Goal: Information Seeking & Learning: Compare options

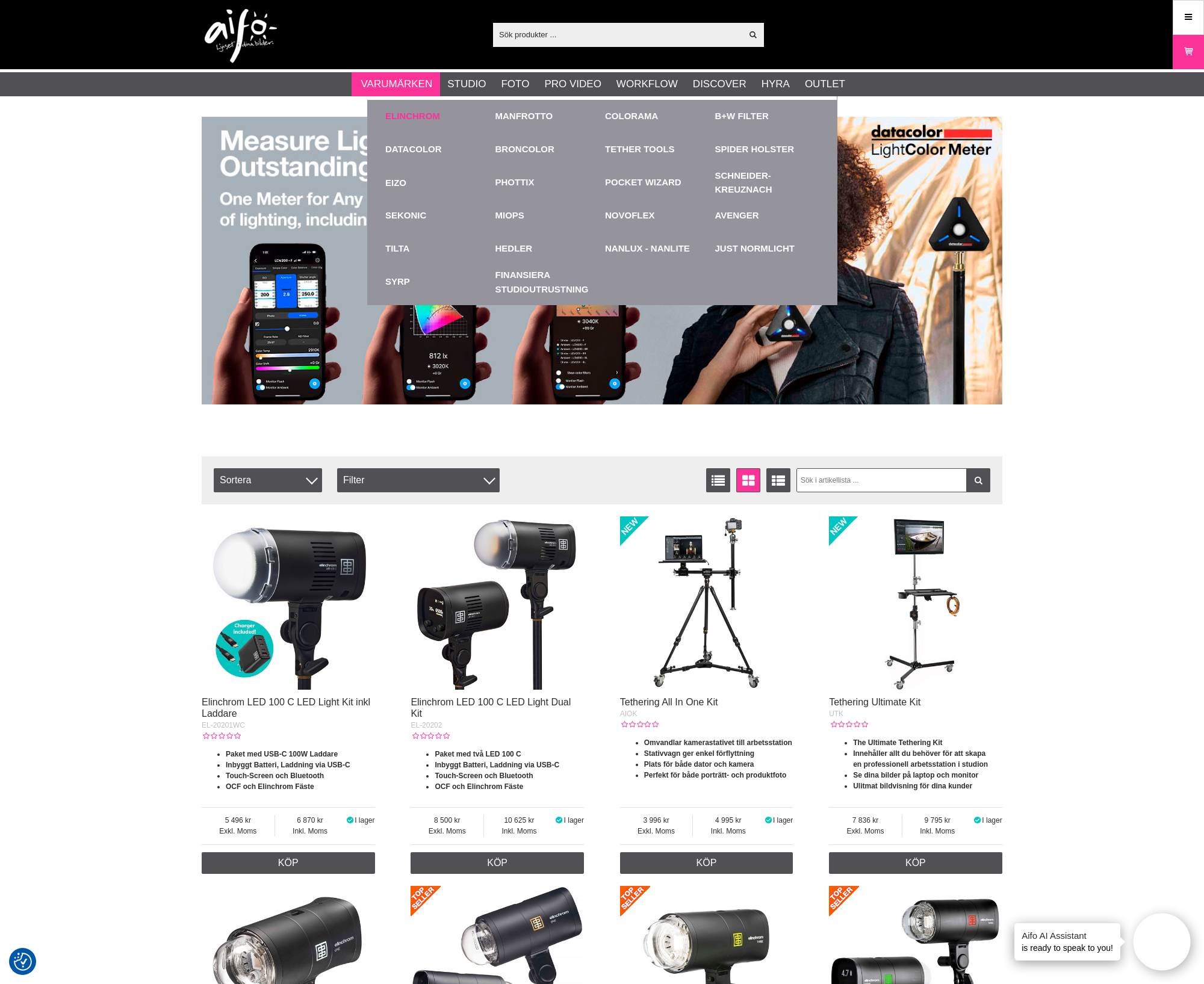
click at [413, 119] on link "Elinchrom" at bounding box center [413, 116] width 55 height 14
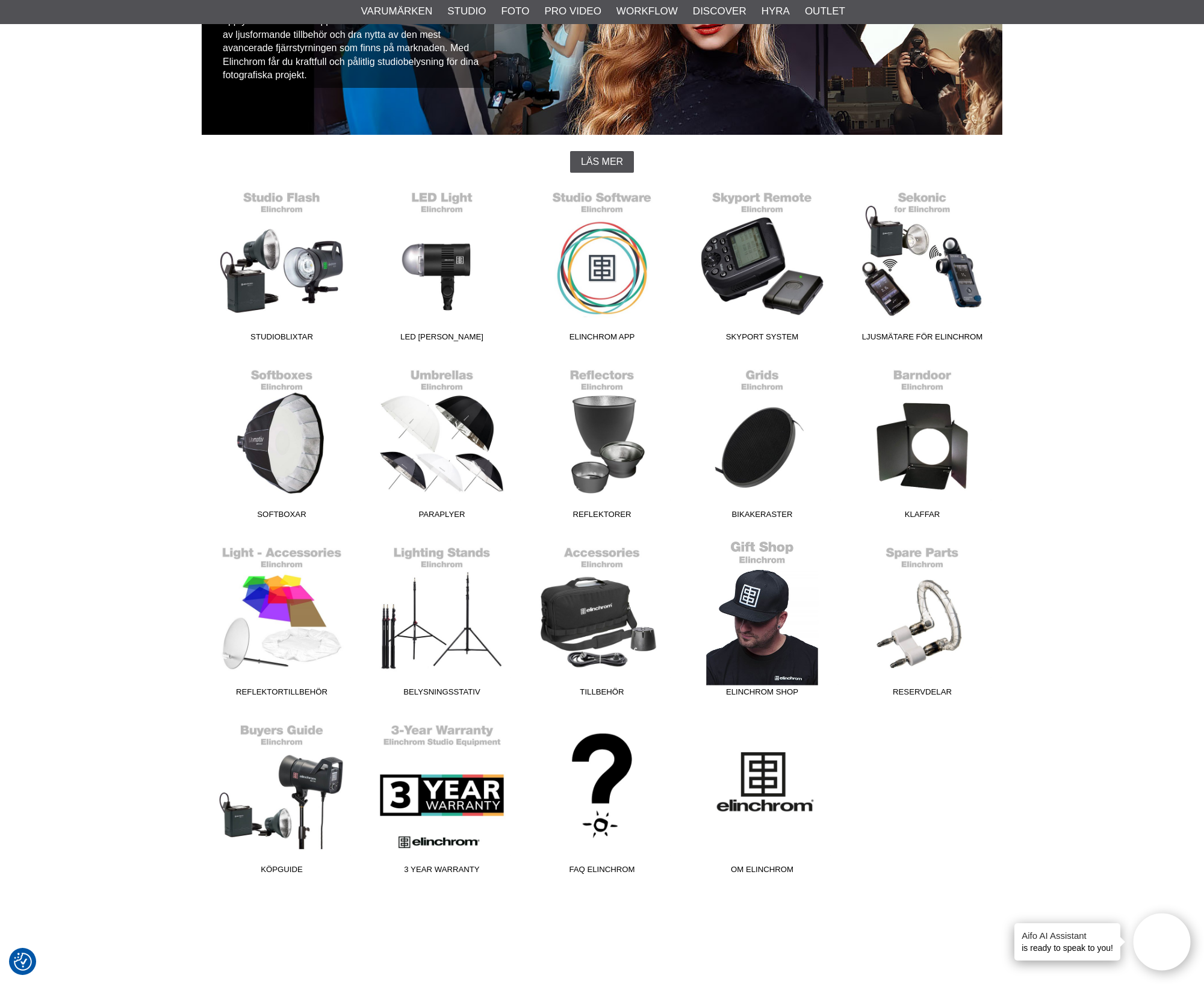
scroll to position [226, 0]
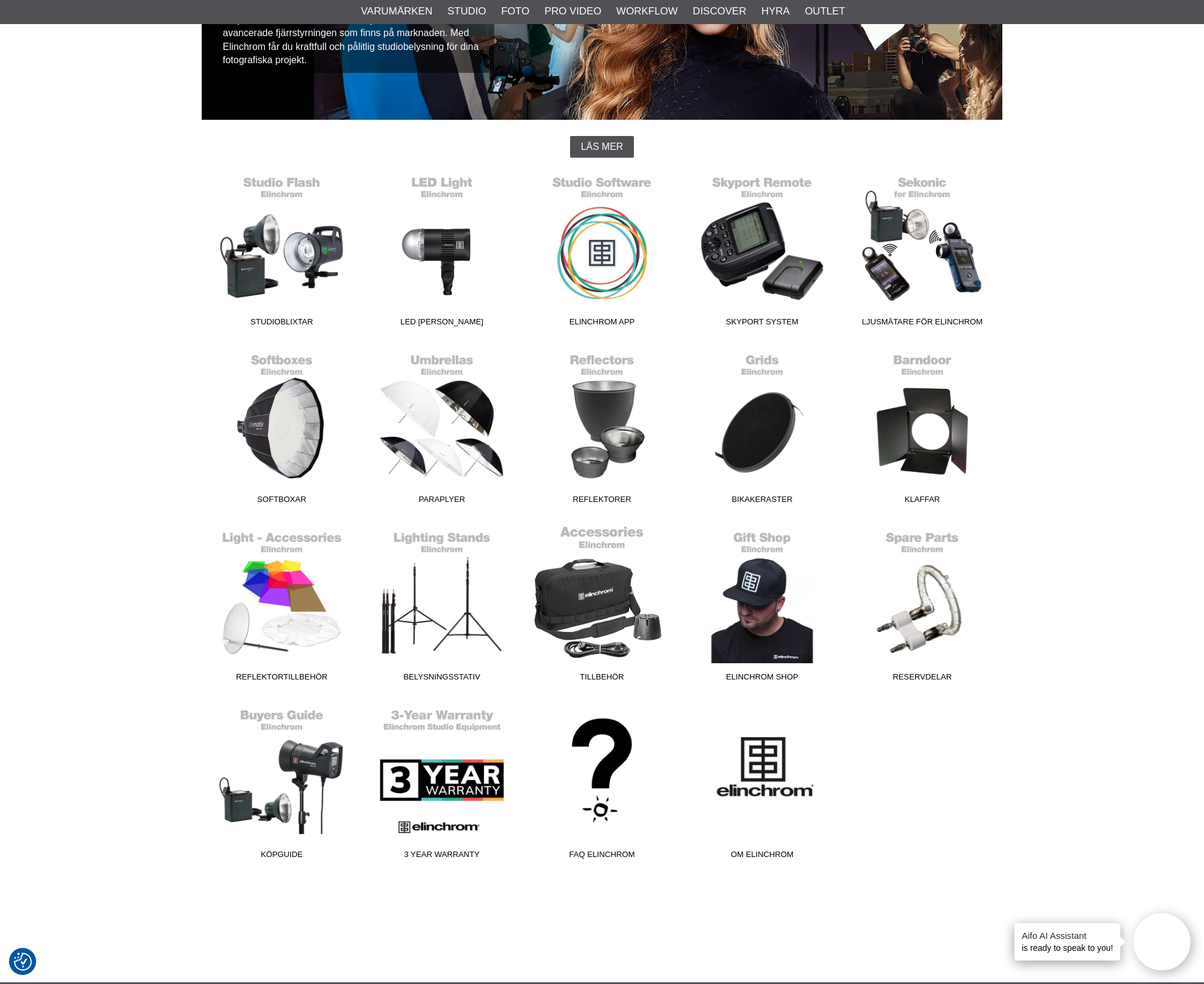
click at [599, 603] on link "Tillbehör" at bounding box center [602, 606] width 160 height 163
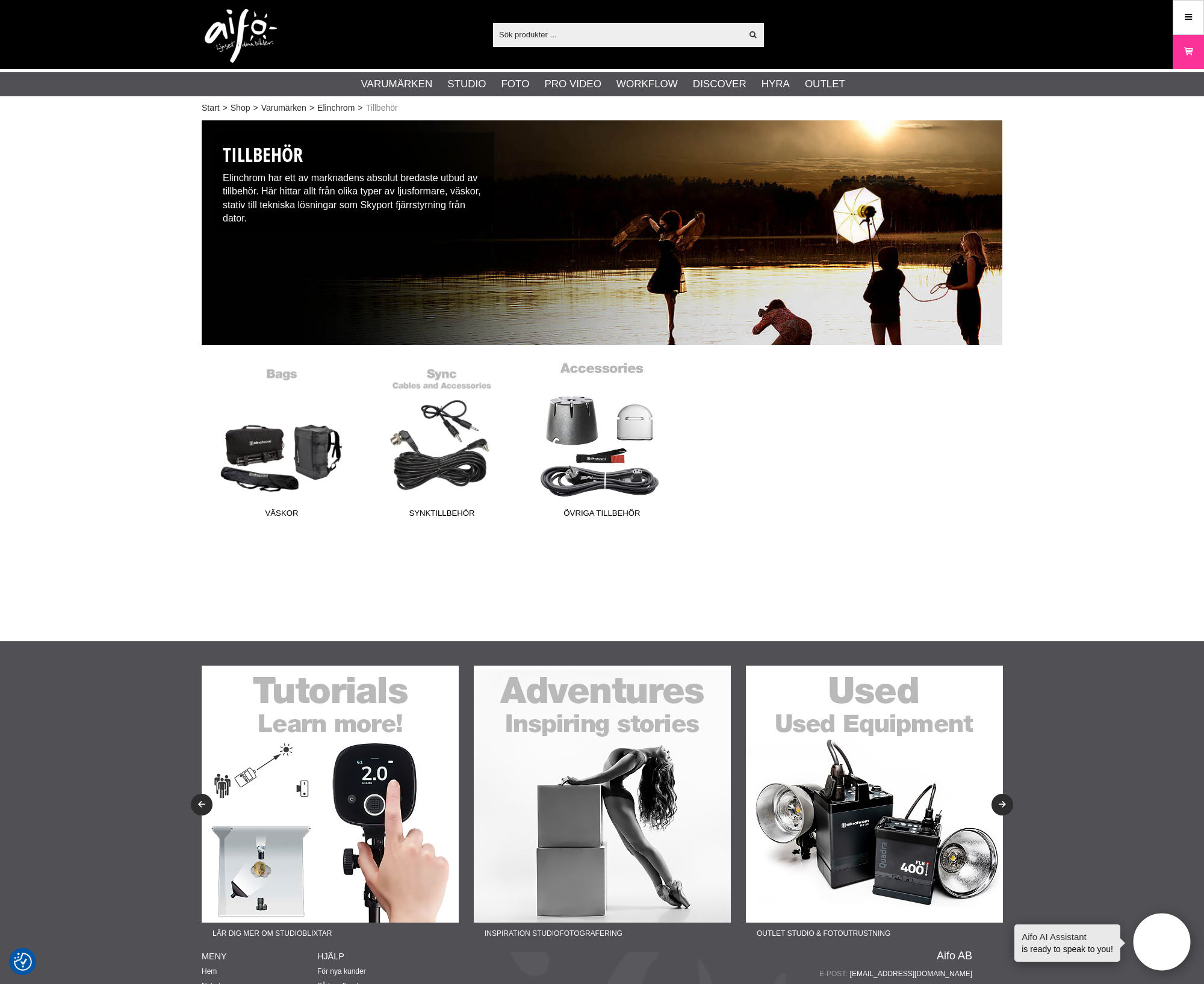
click at [592, 416] on link "Övriga tillbehör" at bounding box center [602, 442] width 160 height 163
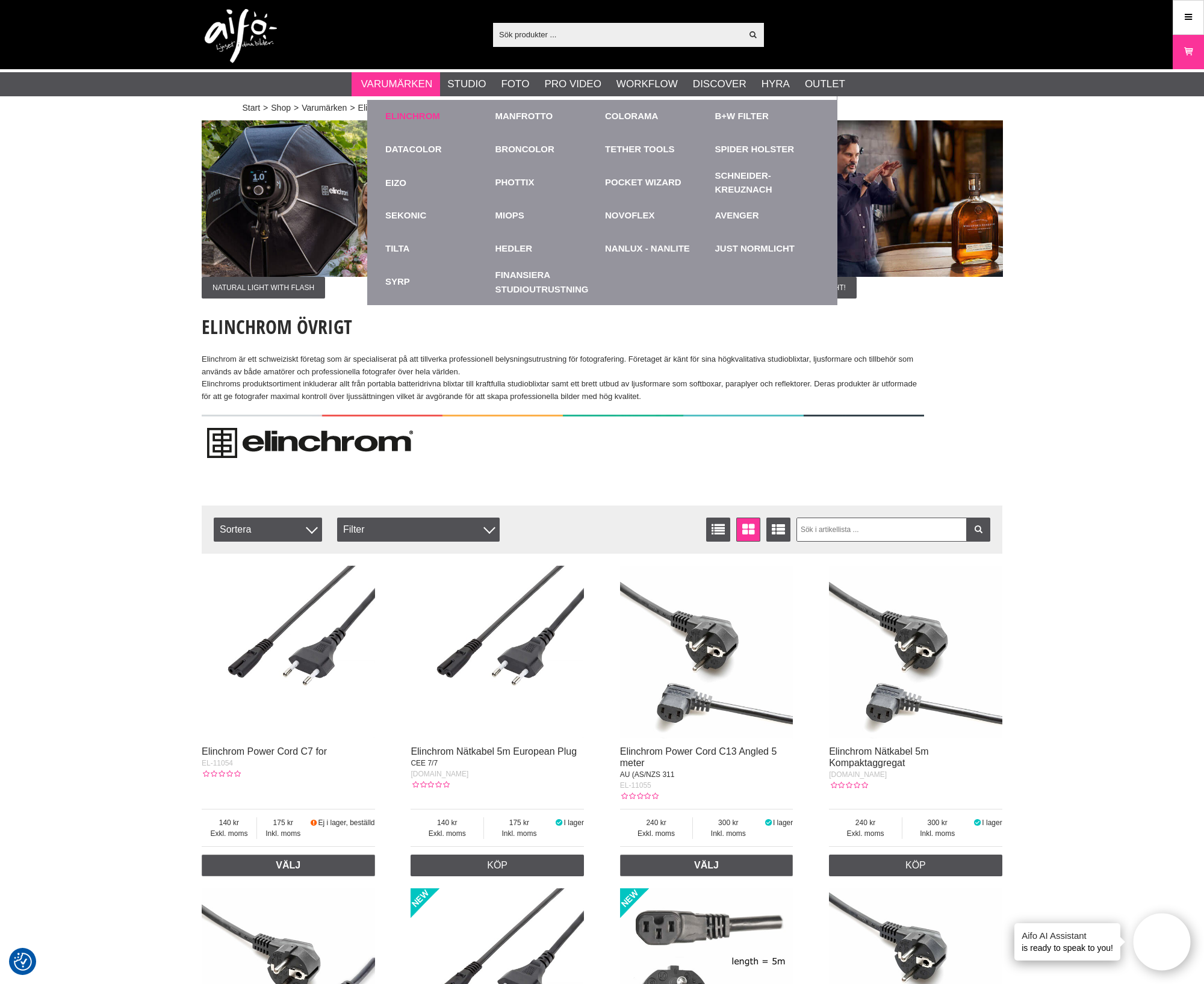
click at [398, 110] on link "Elinchrom" at bounding box center [413, 116] width 55 height 14
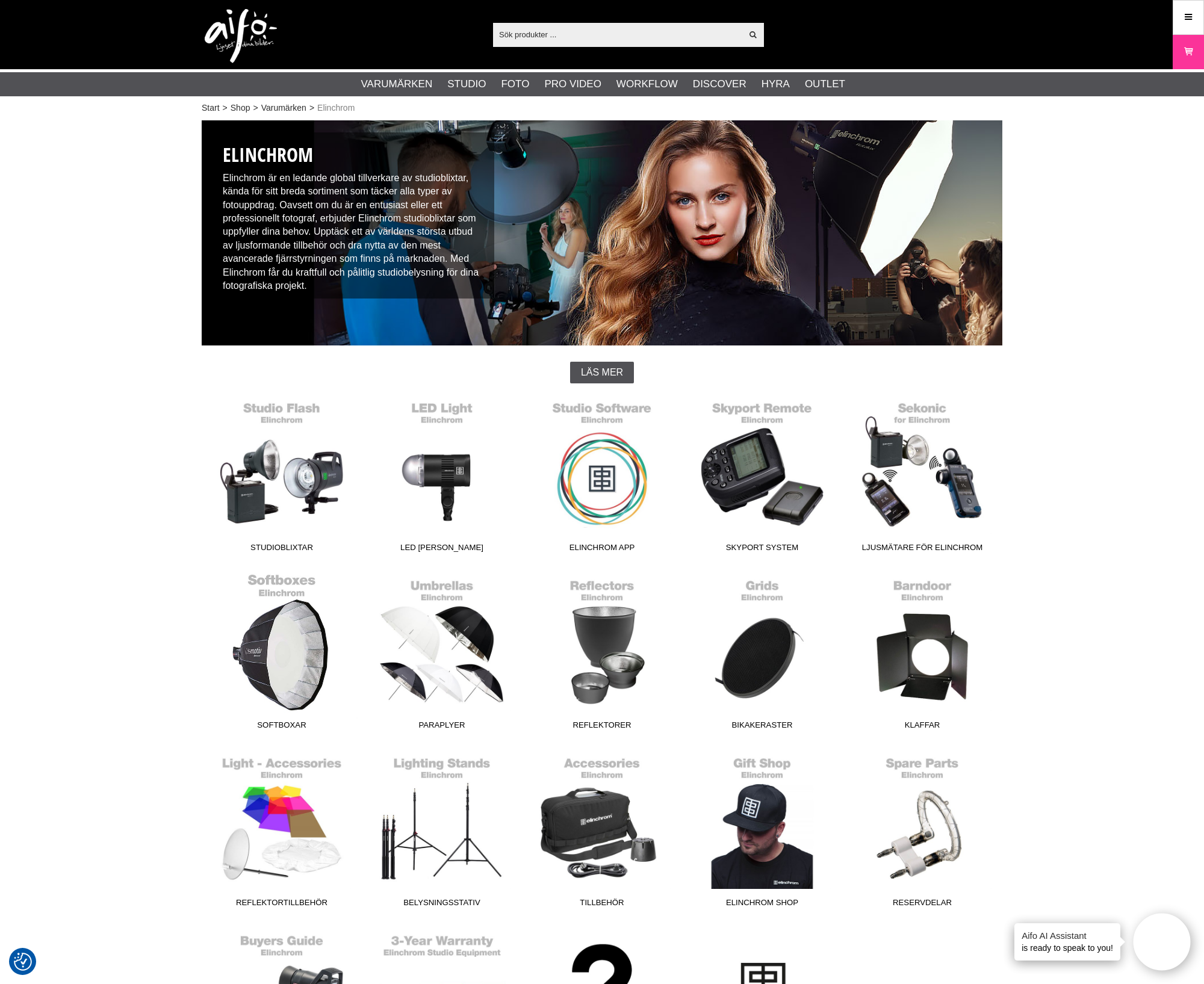
click at [288, 660] on link "Softboxar" at bounding box center [281, 654] width 160 height 163
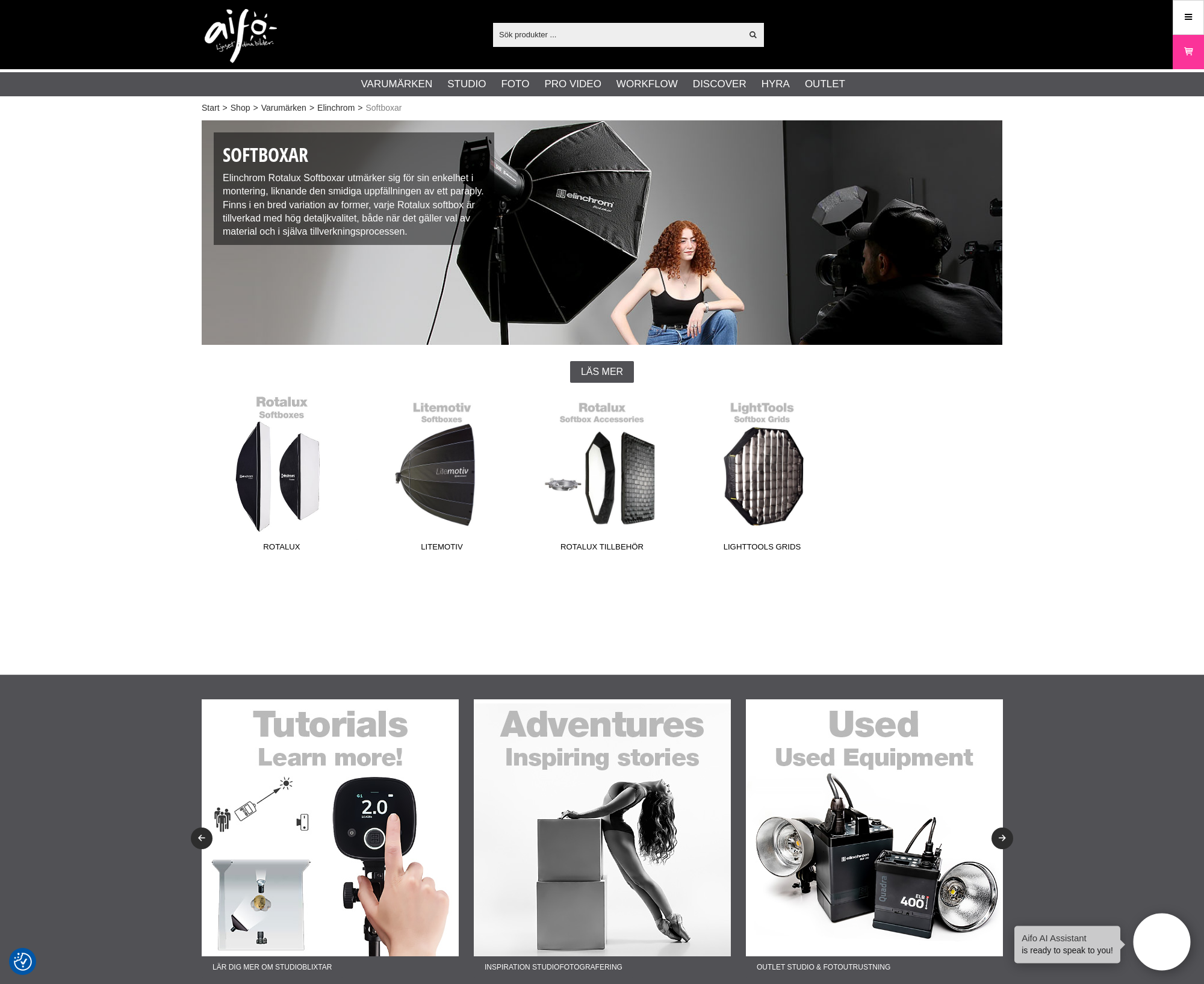
click at [306, 491] on link "Rotalux" at bounding box center [281, 476] width 160 height 163
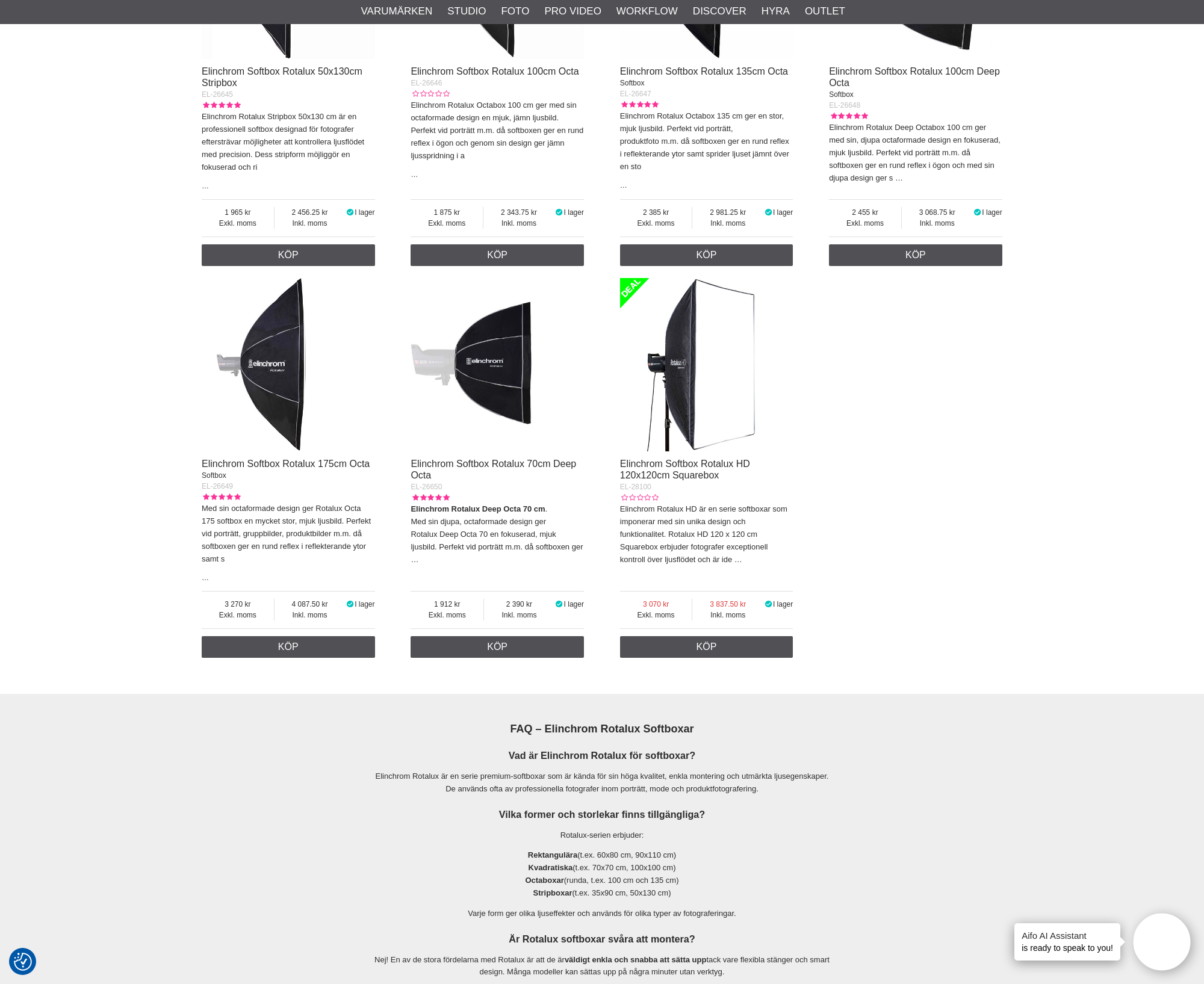
scroll to position [1730, 0]
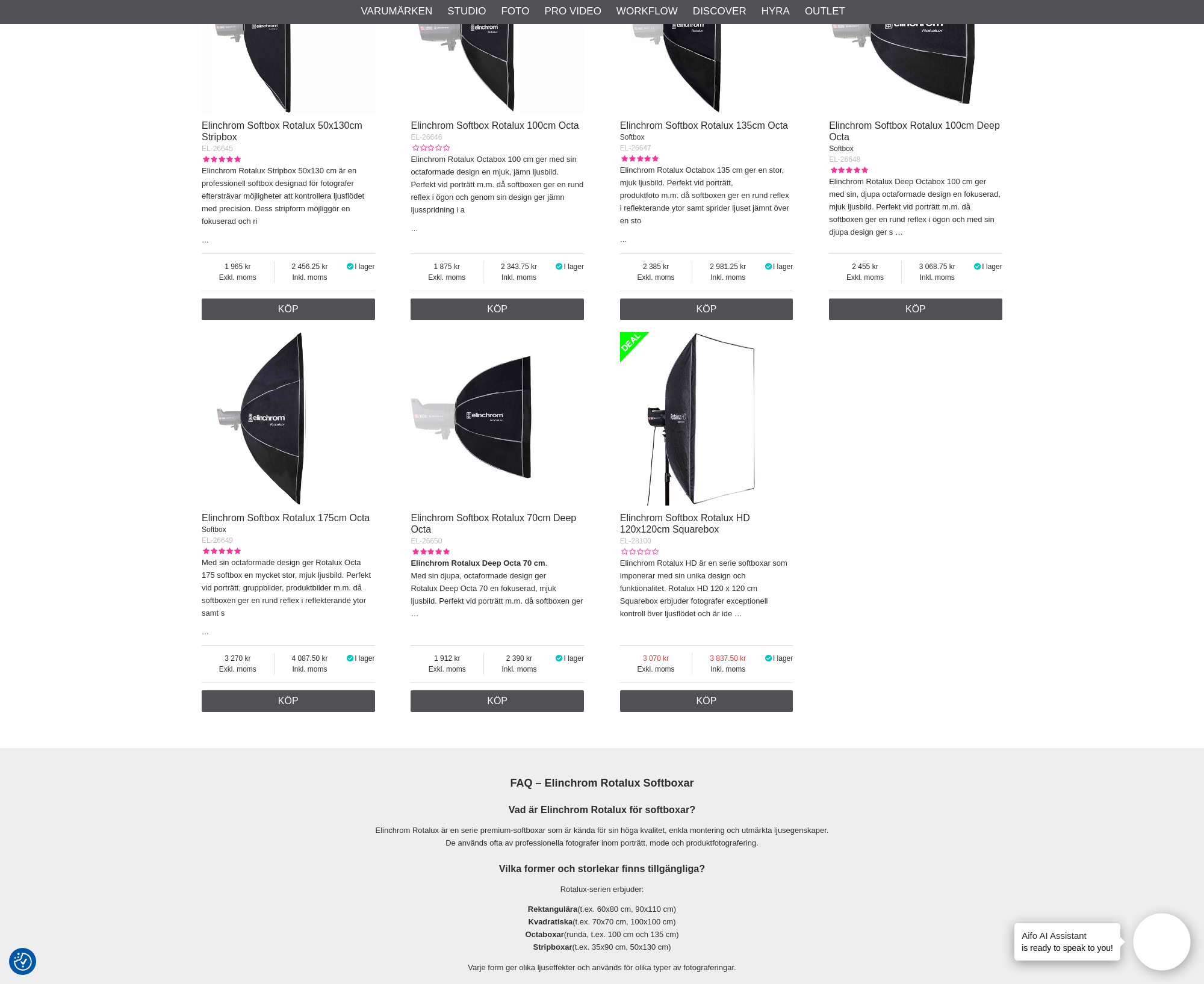
click at [749, 464] on img at bounding box center [707, 419] width 173 height 173
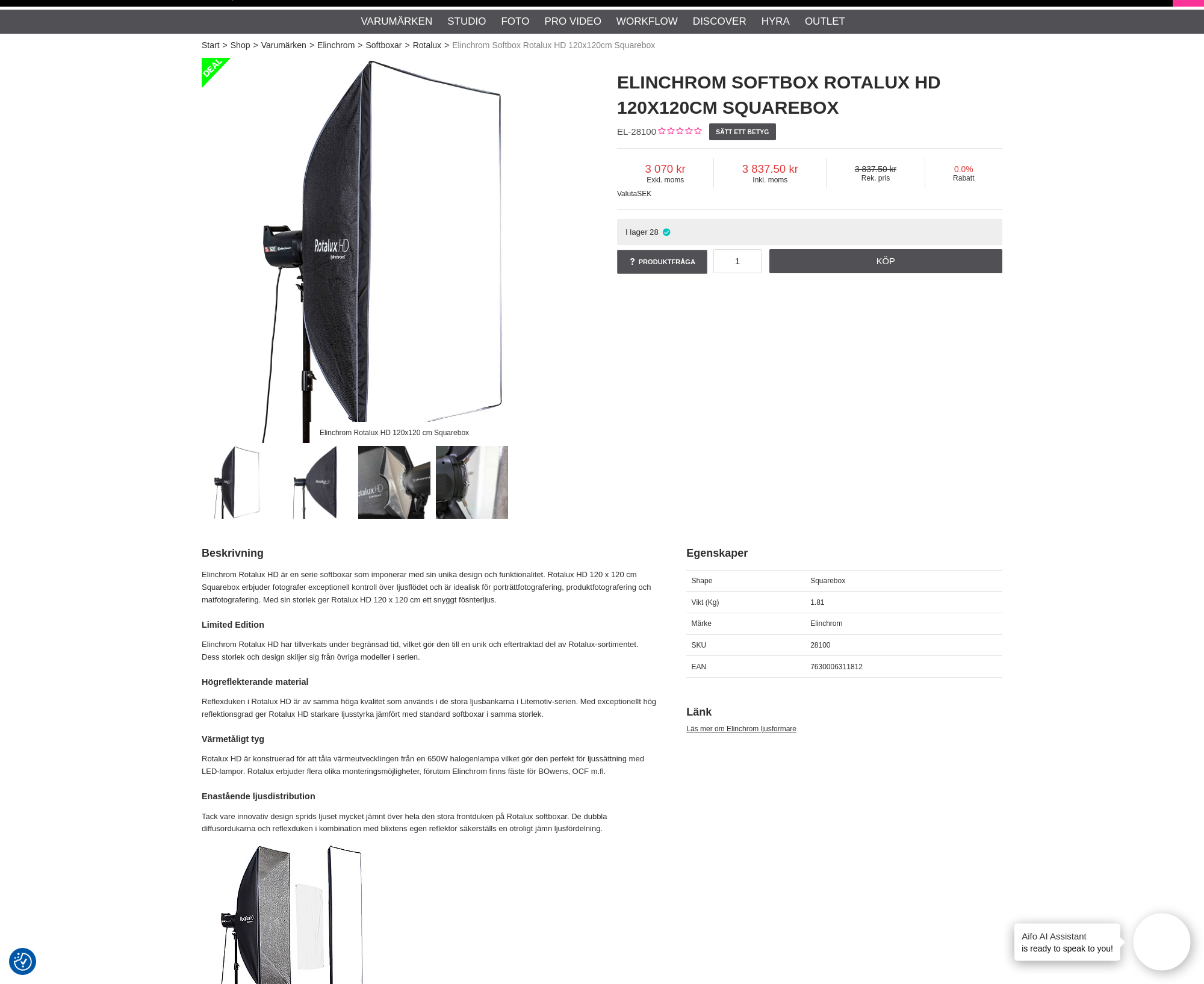
scroll to position [150, 0]
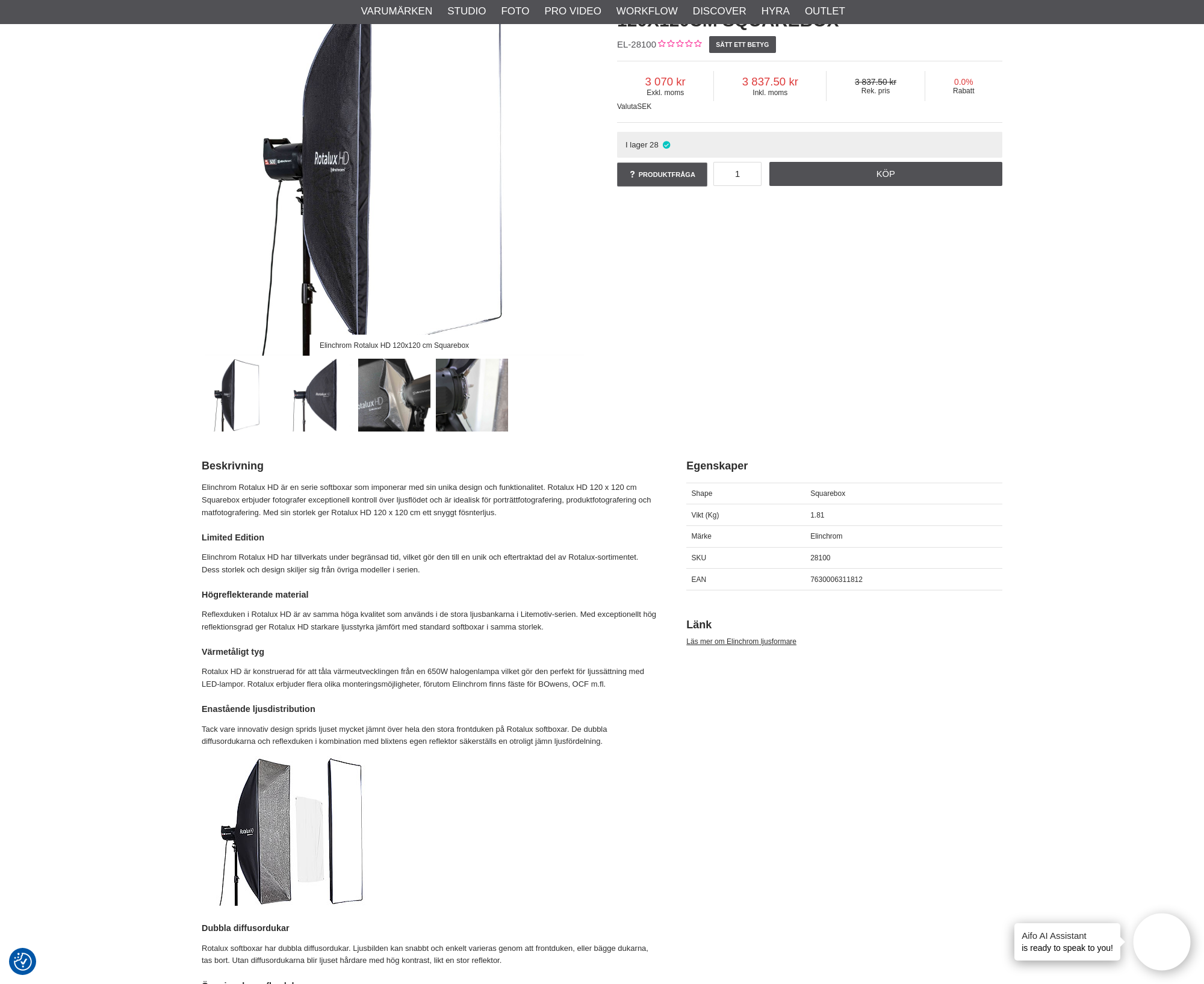
click at [337, 832] on img at bounding box center [301, 831] width 200 height 150
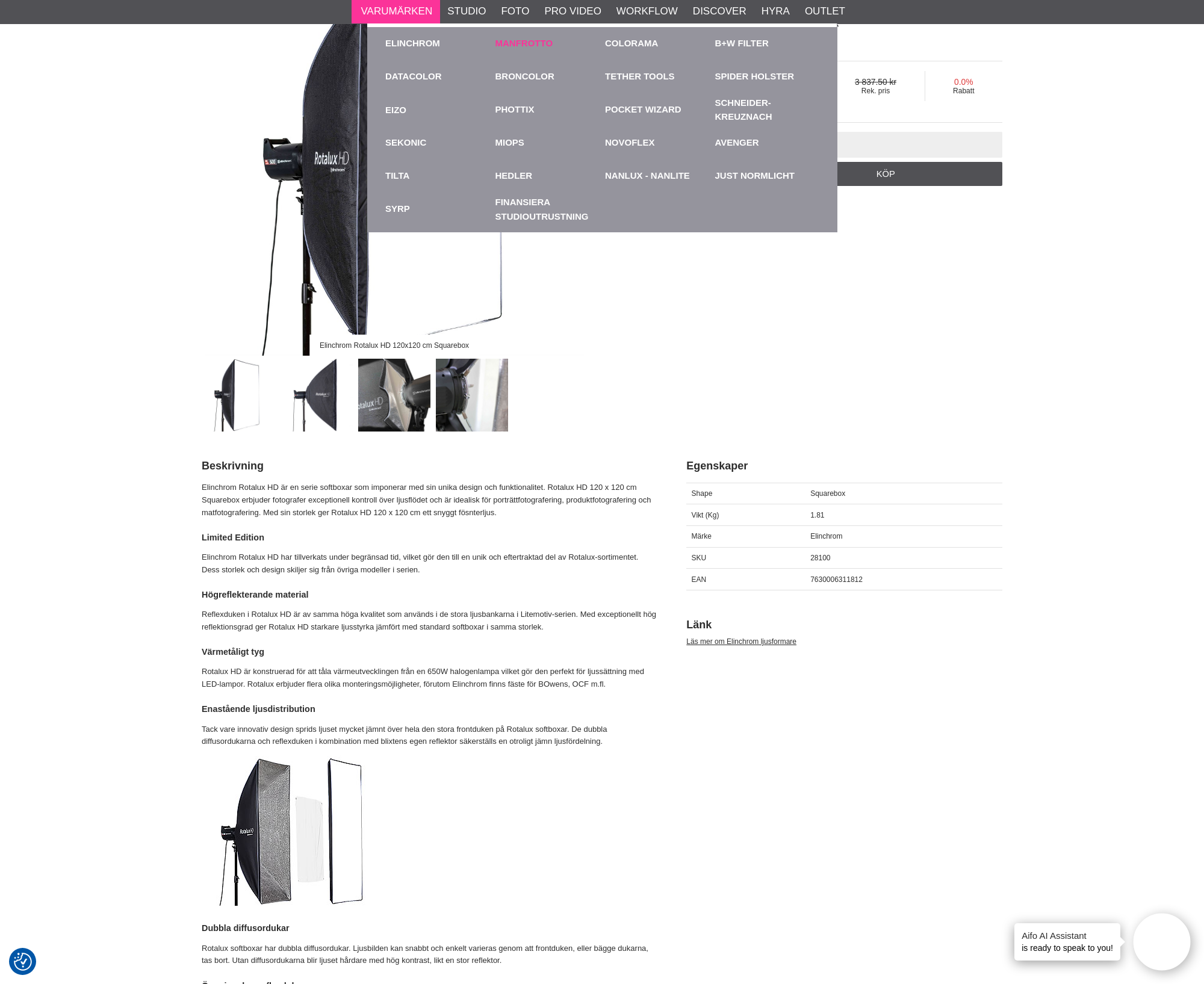
click at [518, 41] on link "Manfrotto" at bounding box center [524, 43] width 58 height 14
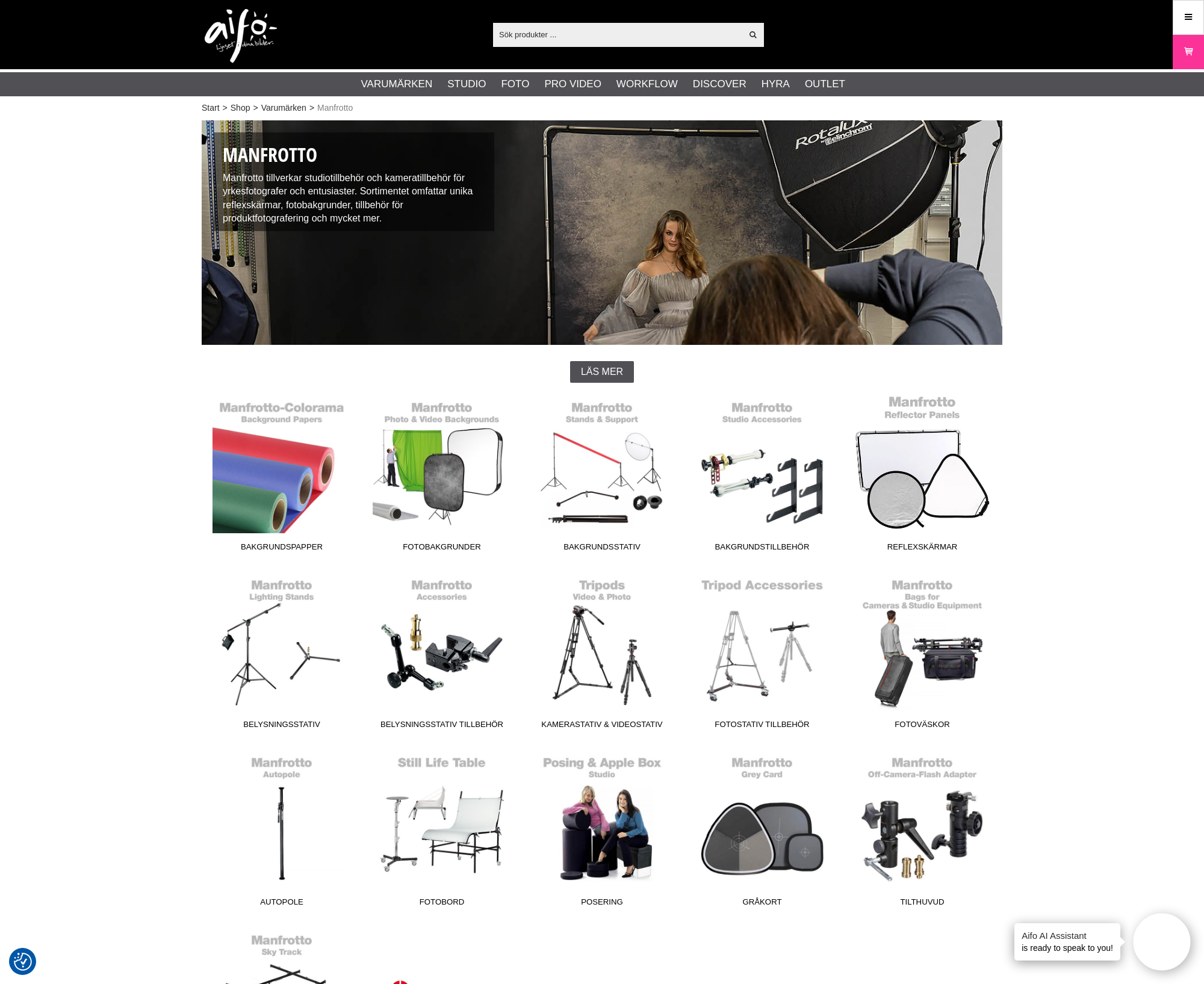
click at [936, 478] on link "Reflexskärmar" at bounding box center [922, 476] width 160 height 163
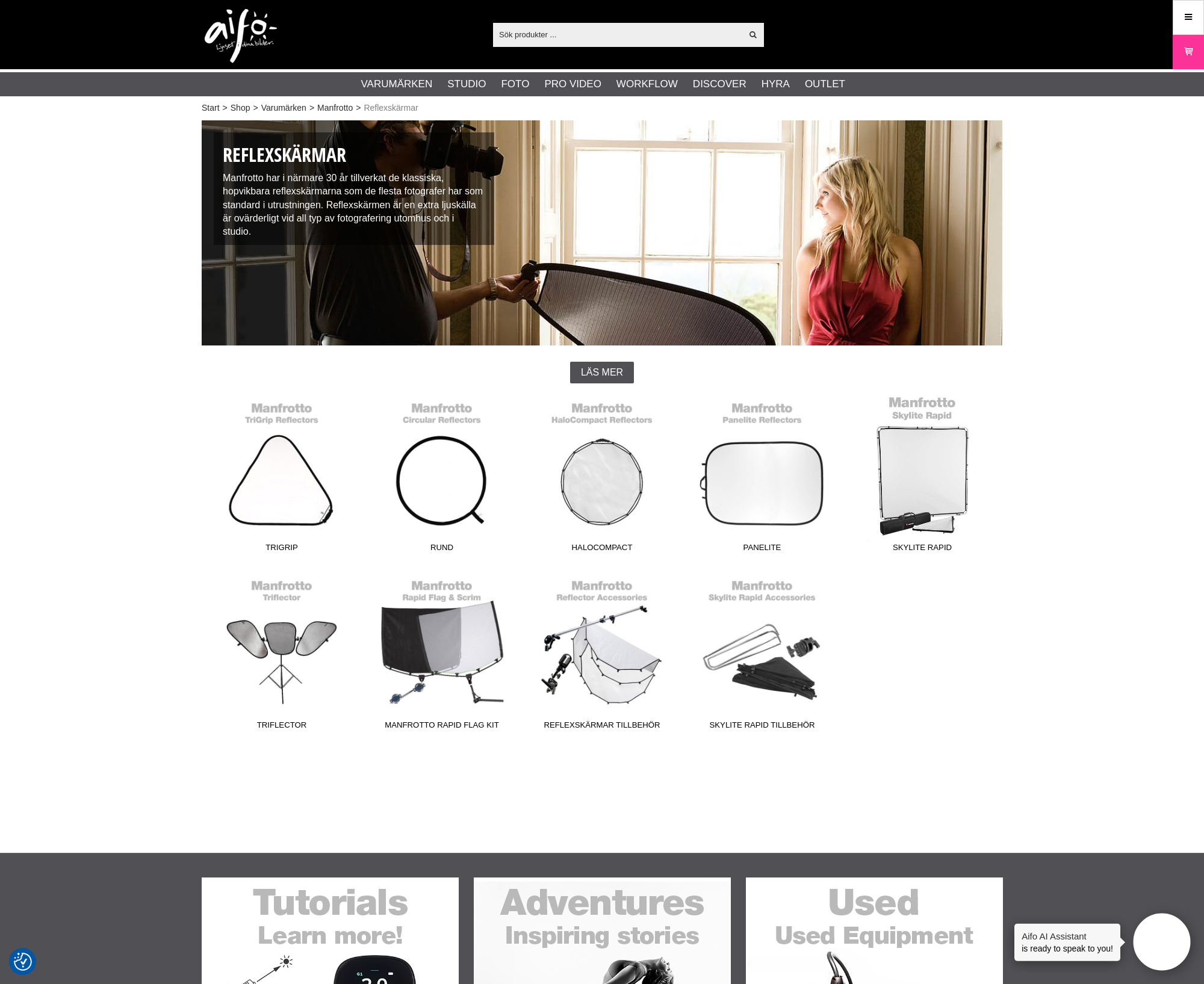
click at [917, 453] on link "Skylite Rapid" at bounding box center [922, 476] width 160 height 163
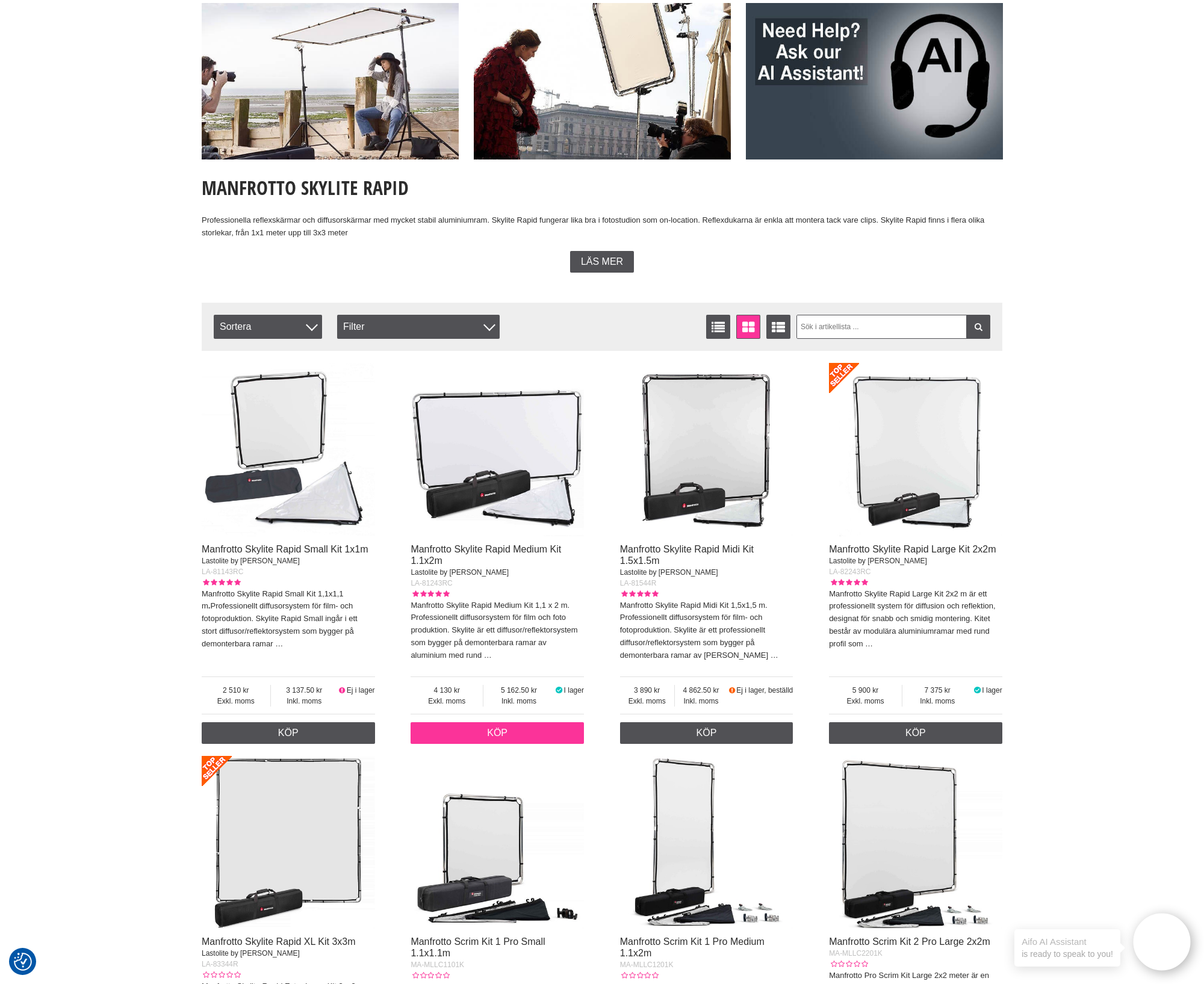
scroll to position [226, 0]
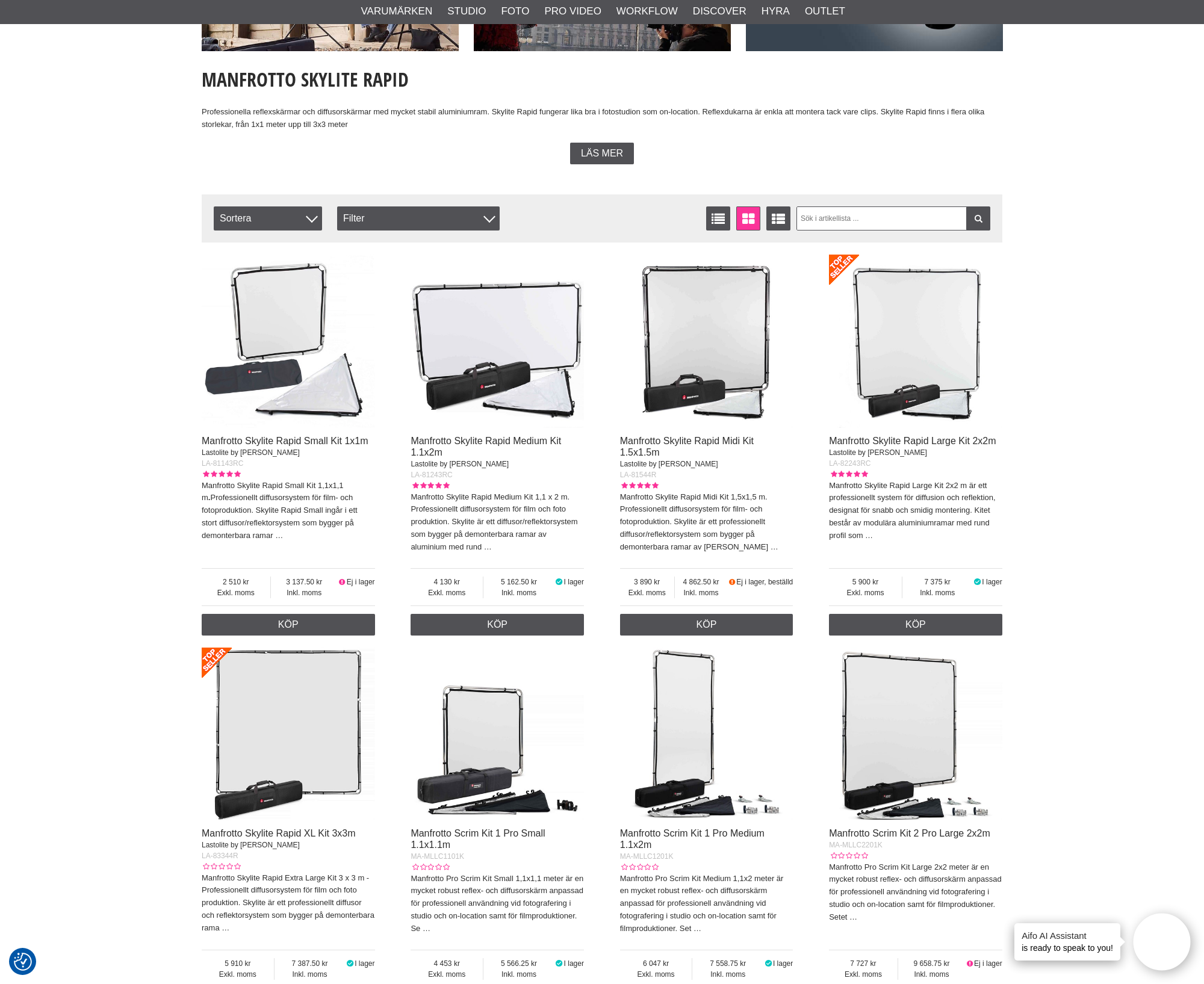
click at [554, 339] on img at bounding box center [497, 341] width 173 height 173
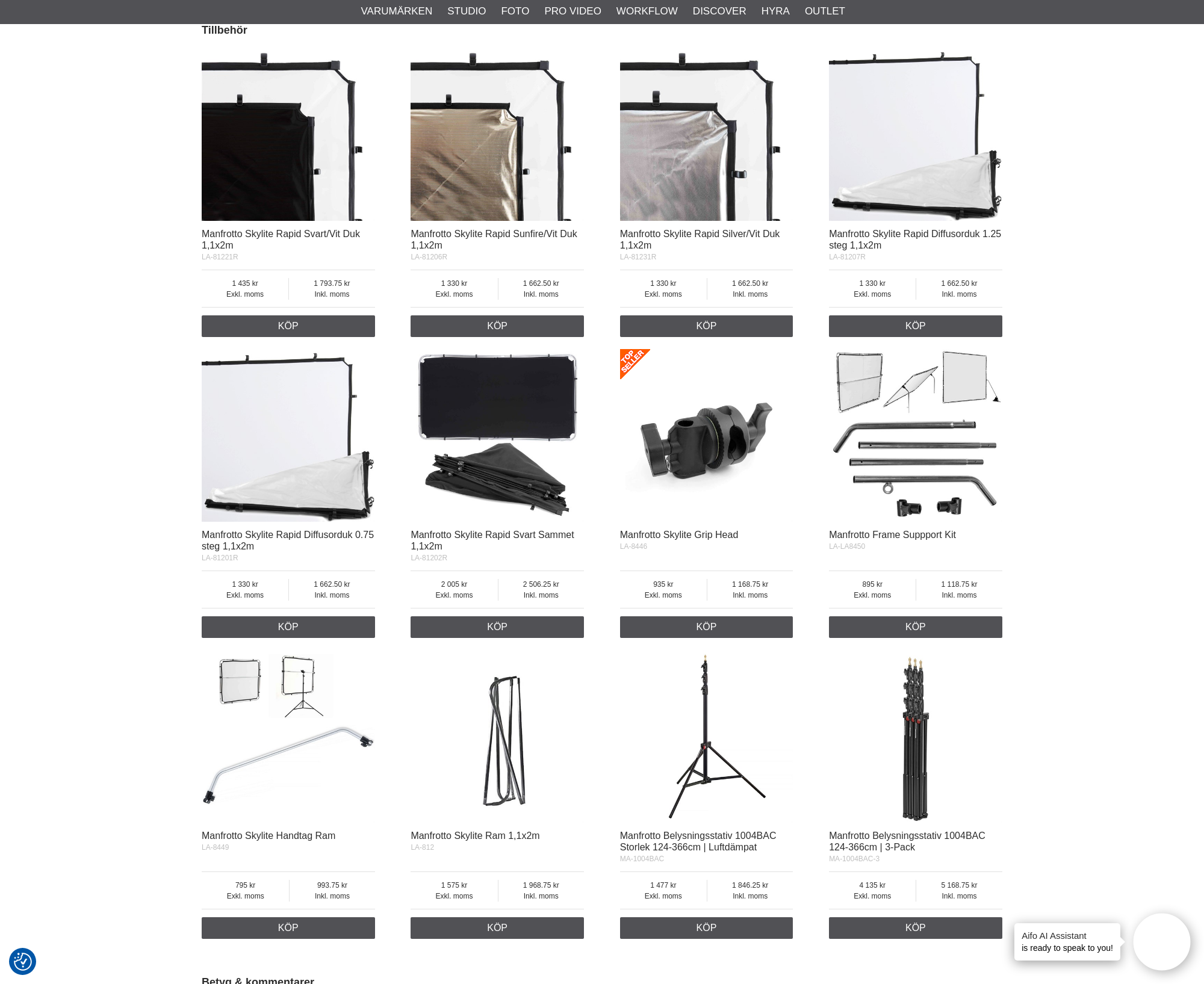
scroll to position [2181, 0]
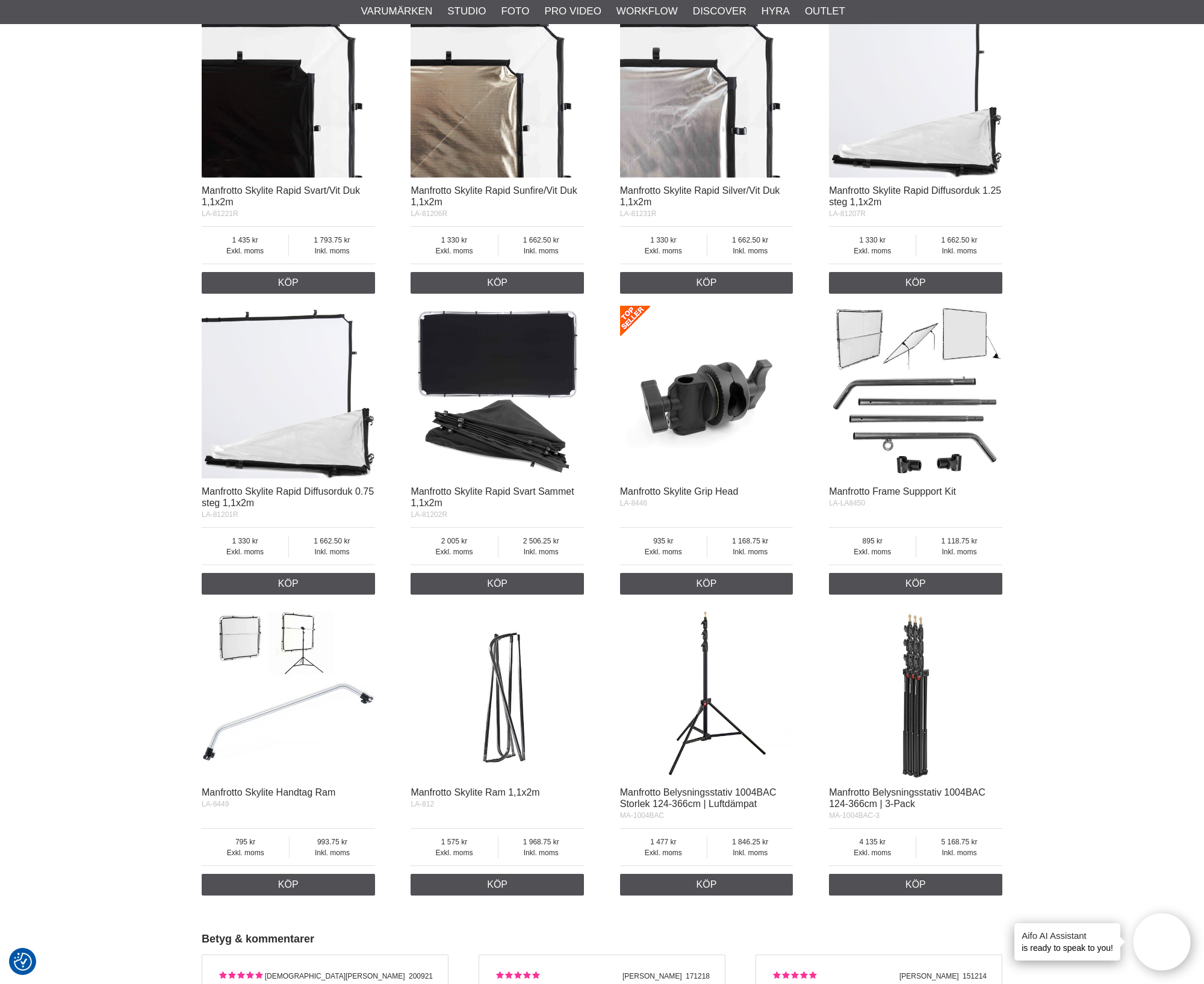
click at [729, 425] on img at bounding box center [707, 392] width 173 height 173
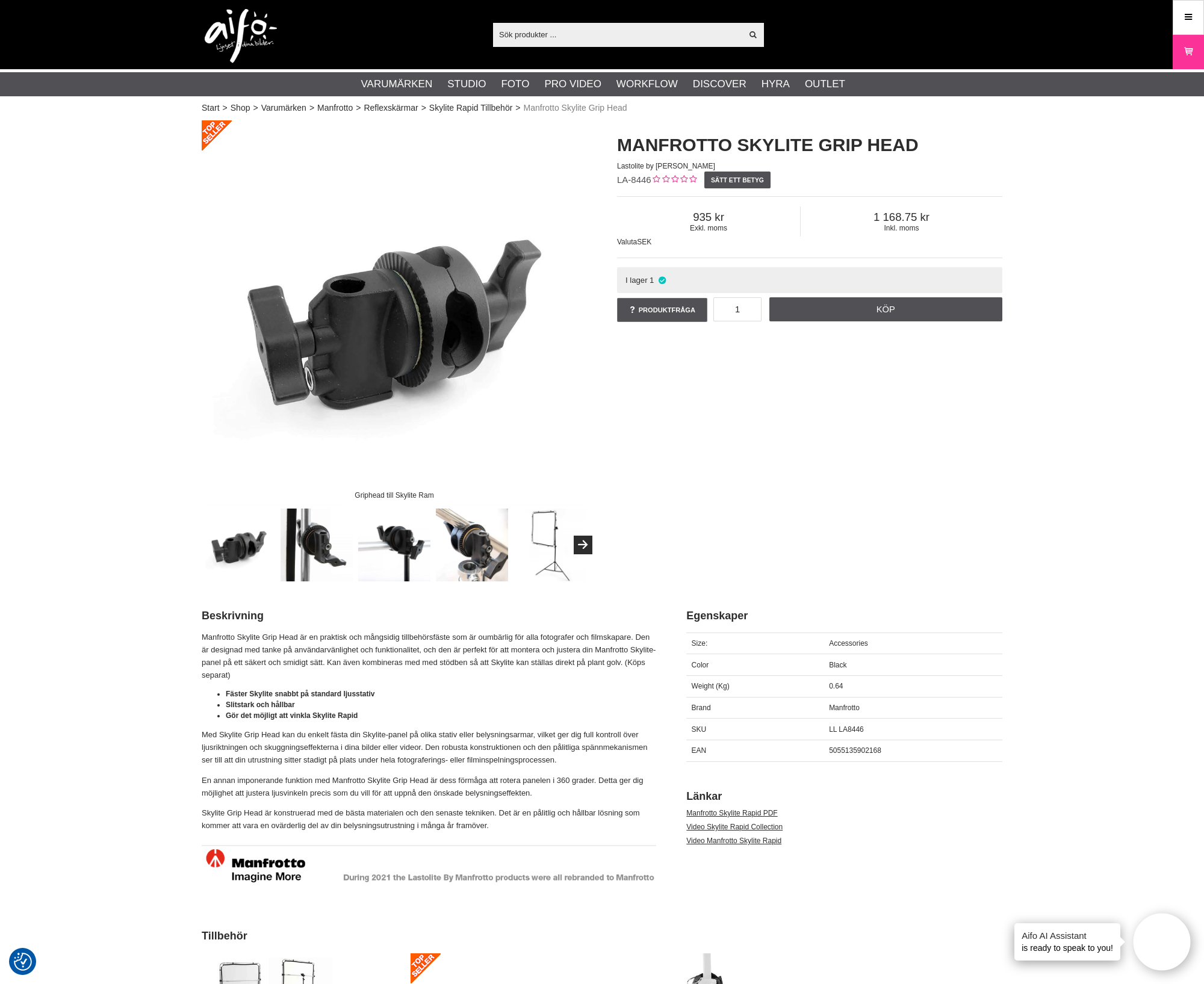
click at [739, 416] on div "Griphead till Skylite Ram Manfrotto Skylite Grip Head Lastolite by [PERSON_NAME…" at bounding box center [602, 350] width 831 height 461
